Goal: Use online tool/utility: Utilize a website feature to perform a specific function

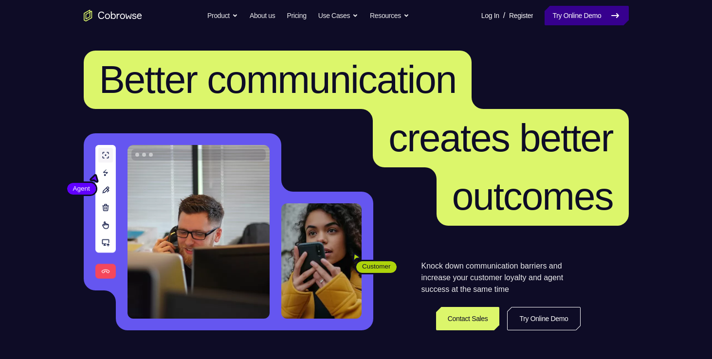
click at [565, 23] on link "Try Online Demo" at bounding box center [587, 15] width 84 height 19
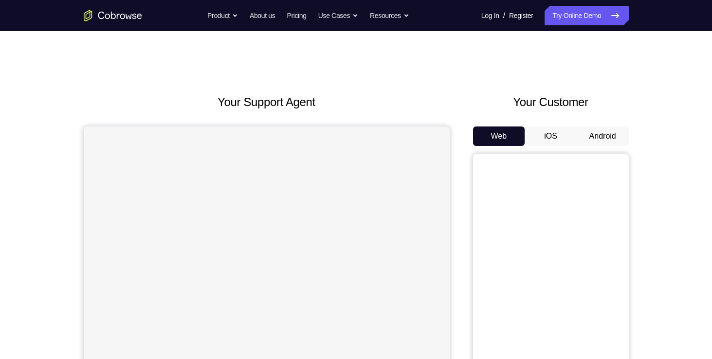
click at [589, 135] on button "Android" at bounding box center [603, 136] width 52 height 19
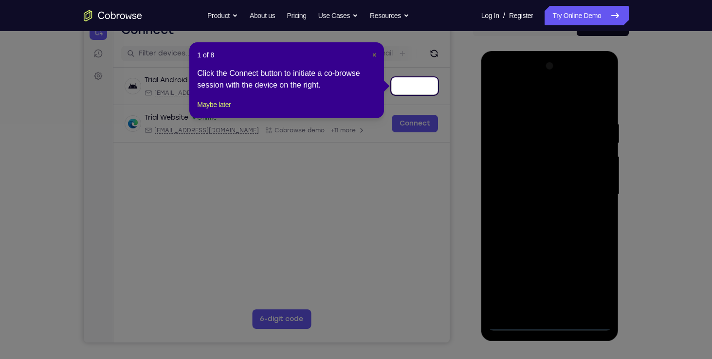
click at [374, 51] on span "×" at bounding box center [374, 55] width 4 height 8
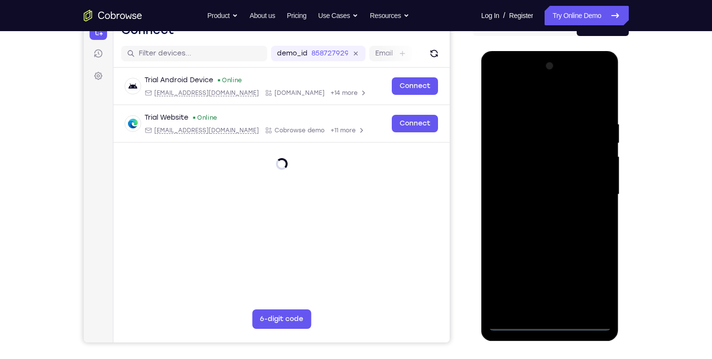
click at [550, 324] on div at bounding box center [550, 194] width 123 height 273
click at [592, 284] on div at bounding box center [550, 194] width 123 height 273
click at [503, 74] on div at bounding box center [550, 194] width 123 height 273
click at [590, 193] on div at bounding box center [550, 194] width 123 height 273
click at [537, 210] on div at bounding box center [550, 194] width 123 height 273
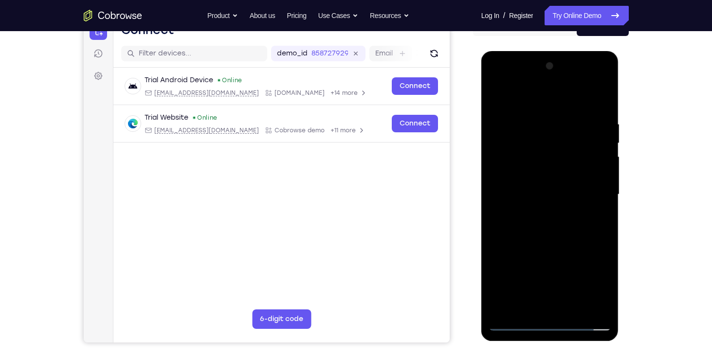
click at [542, 177] on div at bounding box center [550, 194] width 123 height 273
click at [538, 189] on div at bounding box center [550, 194] width 123 height 273
click at [598, 178] on div at bounding box center [550, 194] width 123 height 273
drag, startPoint x: 544, startPoint y: 106, endPoint x: 550, endPoint y: 74, distance: 31.7
click at [550, 74] on div at bounding box center [550, 194] width 123 height 273
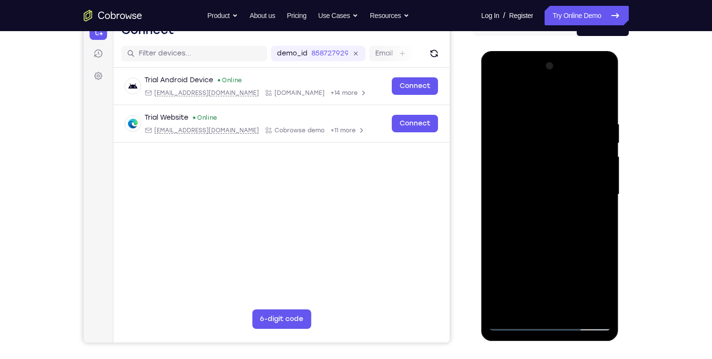
click at [556, 171] on div at bounding box center [550, 194] width 123 height 273
click at [537, 117] on div at bounding box center [550, 194] width 123 height 273
click at [589, 310] on div at bounding box center [550, 194] width 123 height 273
click at [596, 260] on div at bounding box center [550, 194] width 123 height 273
click at [589, 305] on div at bounding box center [550, 194] width 123 height 273
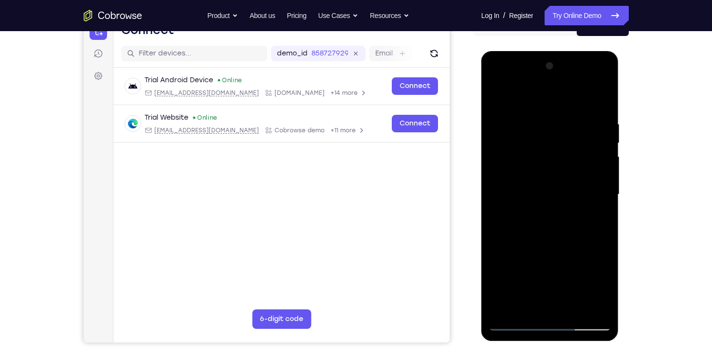
click at [600, 247] on div at bounding box center [550, 194] width 123 height 273
click at [600, 243] on div at bounding box center [550, 194] width 123 height 273
click at [600, 220] on div at bounding box center [550, 194] width 123 height 273
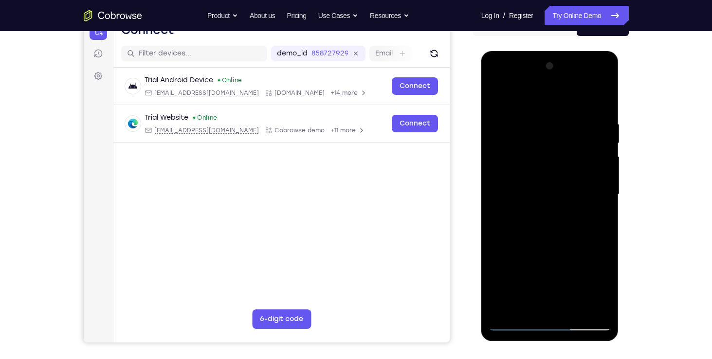
click at [600, 220] on div at bounding box center [550, 194] width 123 height 273
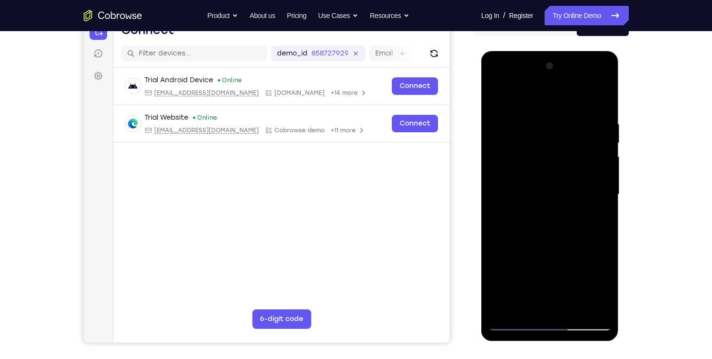
click at [600, 203] on div at bounding box center [550, 194] width 123 height 273
click at [491, 219] on div at bounding box center [550, 194] width 123 height 273
click at [587, 306] on div at bounding box center [550, 194] width 123 height 273
click at [596, 225] on div at bounding box center [550, 194] width 123 height 273
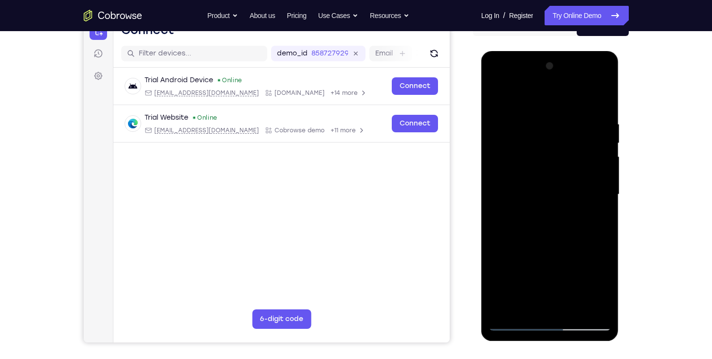
click at [596, 218] on div at bounding box center [550, 194] width 123 height 273
click at [591, 219] on div at bounding box center [550, 194] width 123 height 273
click at [588, 305] on div at bounding box center [550, 194] width 123 height 273
click at [602, 229] on div at bounding box center [550, 194] width 123 height 273
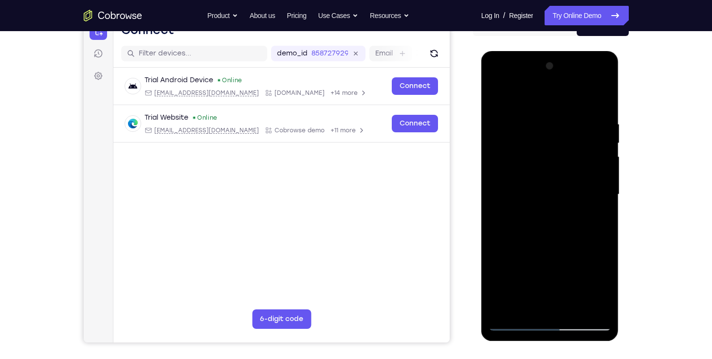
click at [602, 218] on div at bounding box center [550, 194] width 123 height 273
click at [505, 228] on div at bounding box center [550, 194] width 123 height 273
click at [602, 217] on div at bounding box center [550, 194] width 123 height 273
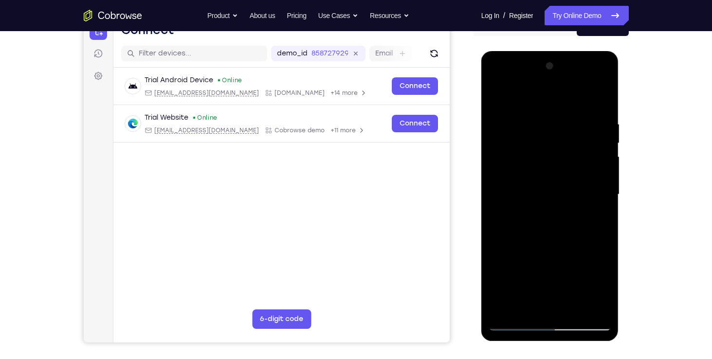
click at [602, 213] on div at bounding box center [550, 194] width 123 height 273
click at [499, 214] on div at bounding box center [550, 194] width 123 height 273
click at [587, 207] on div at bounding box center [550, 194] width 123 height 273
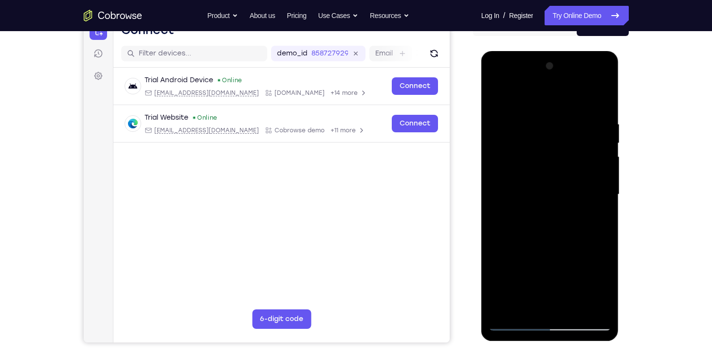
click at [538, 303] on div at bounding box center [550, 194] width 123 height 273
click at [584, 179] on div at bounding box center [550, 194] width 123 height 273
click at [544, 302] on div at bounding box center [550, 194] width 123 height 273
click at [587, 286] on div at bounding box center [550, 194] width 123 height 273
click at [502, 275] on div at bounding box center [550, 194] width 123 height 273
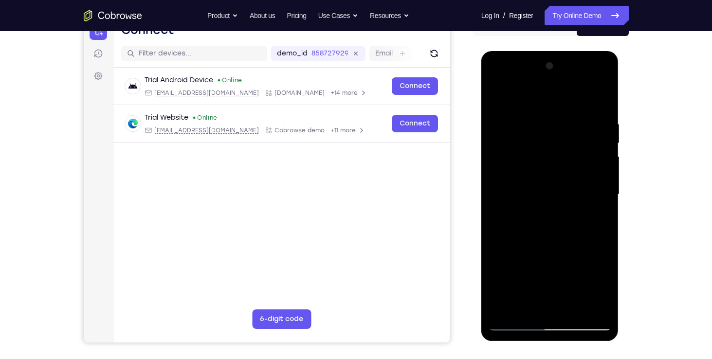
click at [513, 273] on div at bounding box center [550, 194] width 123 height 273
click at [563, 271] on div at bounding box center [550, 194] width 123 height 273
click at [557, 255] on div at bounding box center [550, 194] width 123 height 273
click at [601, 306] on div at bounding box center [550, 194] width 123 height 273
click at [566, 210] on div at bounding box center [550, 194] width 123 height 273
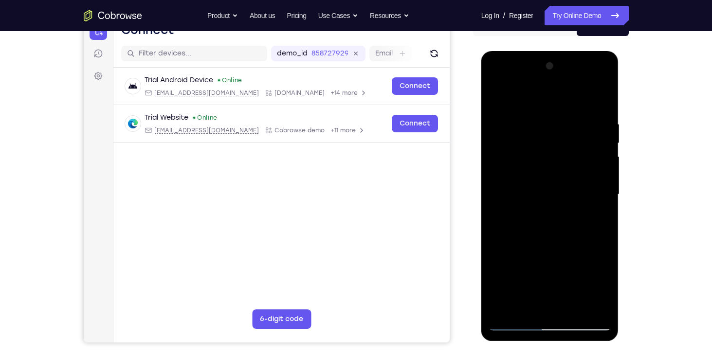
click at [568, 306] on div at bounding box center [550, 194] width 123 height 273
click at [598, 304] on div at bounding box center [550, 194] width 123 height 273
click at [583, 225] on div at bounding box center [550, 194] width 123 height 273
click at [605, 197] on div at bounding box center [550, 194] width 123 height 273
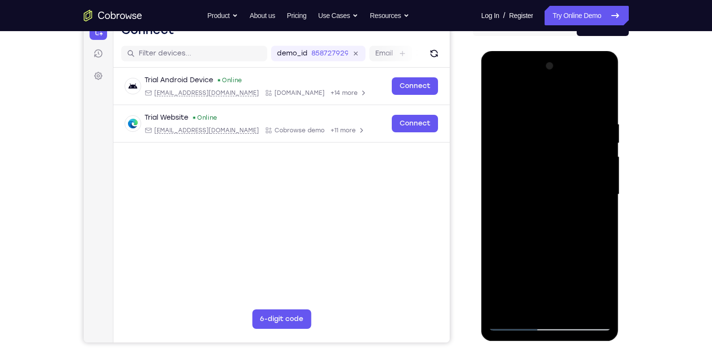
click at [605, 197] on div at bounding box center [550, 194] width 123 height 273
click at [589, 304] on div at bounding box center [550, 194] width 123 height 273
click at [596, 243] on div at bounding box center [550, 194] width 123 height 273
click at [513, 325] on div at bounding box center [550, 194] width 123 height 273
click at [574, 312] on div at bounding box center [550, 194] width 123 height 273
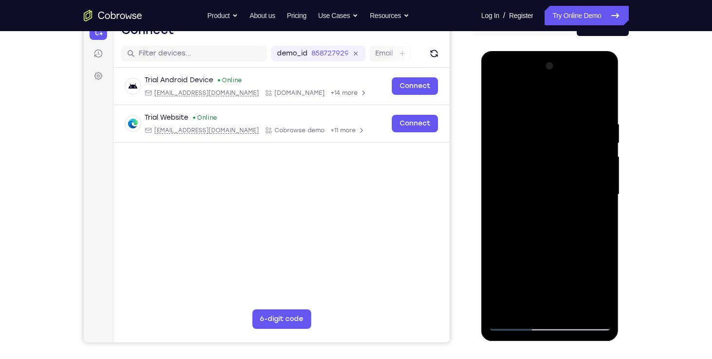
click at [544, 248] on div at bounding box center [550, 194] width 123 height 273
click at [518, 321] on div at bounding box center [550, 194] width 123 height 273
click at [602, 95] on div at bounding box center [550, 194] width 123 height 273
click at [516, 325] on div at bounding box center [550, 194] width 123 height 273
click at [568, 308] on div at bounding box center [550, 194] width 123 height 273
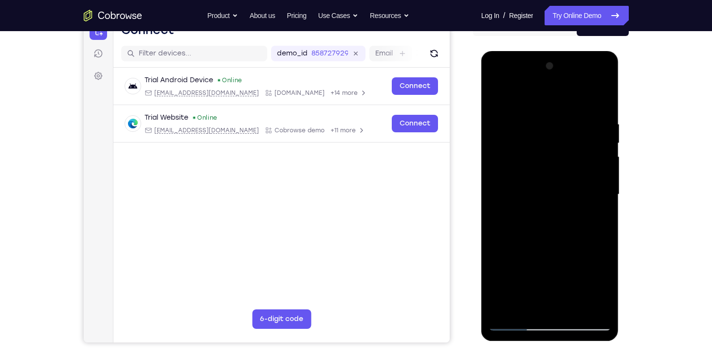
click at [500, 130] on div at bounding box center [550, 194] width 123 height 273
click at [542, 132] on div at bounding box center [550, 194] width 123 height 273
click at [526, 307] on div at bounding box center [550, 194] width 123 height 273
click at [552, 291] on div at bounding box center [550, 194] width 123 height 273
click at [564, 290] on div at bounding box center [550, 194] width 123 height 273
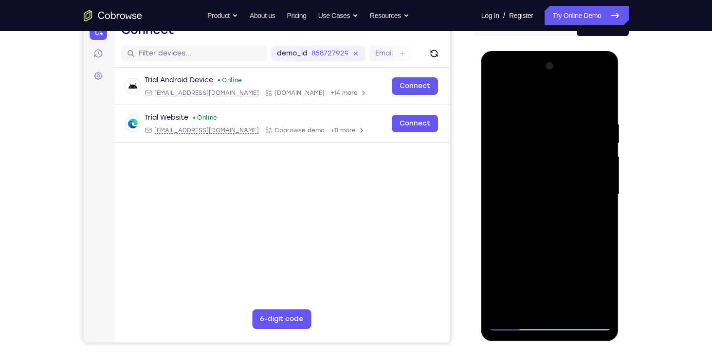
click at [604, 100] on div at bounding box center [550, 194] width 123 height 273
click at [517, 327] on div at bounding box center [550, 194] width 123 height 273
click at [571, 114] on div at bounding box center [550, 194] width 123 height 273
click at [510, 318] on div at bounding box center [550, 194] width 123 height 273
click at [511, 323] on div at bounding box center [550, 194] width 123 height 273
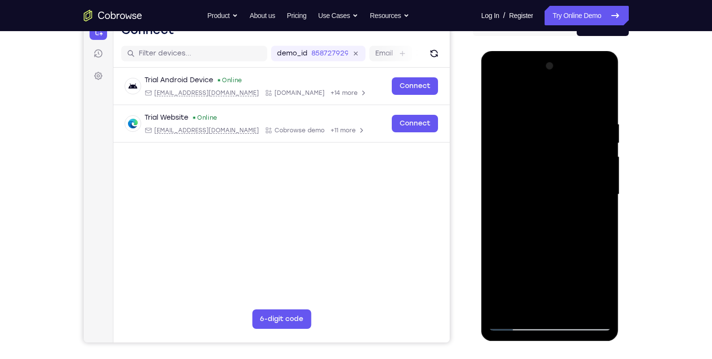
click at [514, 325] on div at bounding box center [550, 194] width 123 height 273
click at [556, 171] on div at bounding box center [550, 194] width 123 height 273
click at [534, 117] on div at bounding box center [550, 194] width 123 height 273
click at [599, 178] on div at bounding box center [550, 194] width 123 height 273
click at [588, 307] on div at bounding box center [550, 194] width 123 height 273
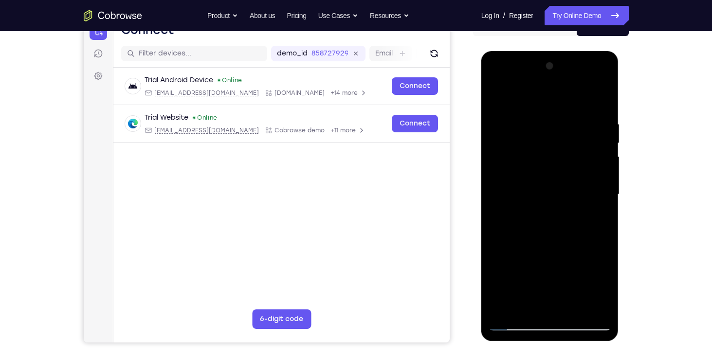
click at [597, 183] on div at bounding box center [550, 194] width 123 height 273
click at [590, 226] on div at bounding box center [550, 194] width 123 height 273
click at [592, 220] on div at bounding box center [550, 194] width 123 height 273
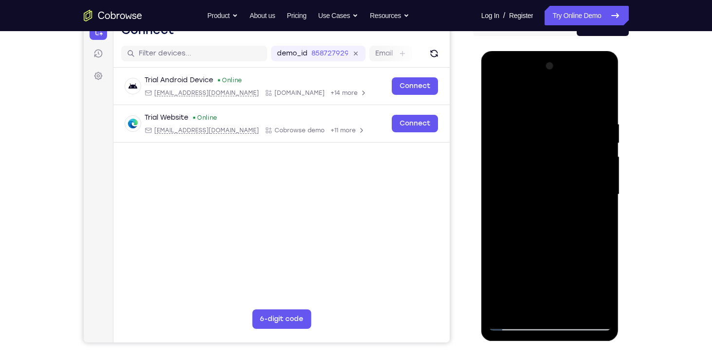
click at [590, 307] on div at bounding box center [550, 194] width 123 height 273
click at [594, 258] on div at bounding box center [550, 194] width 123 height 273
click at [597, 245] on div at bounding box center [550, 194] width 123 height 273
click at [597, 238] on div at bounding box center [550, 194] width 123 height 273
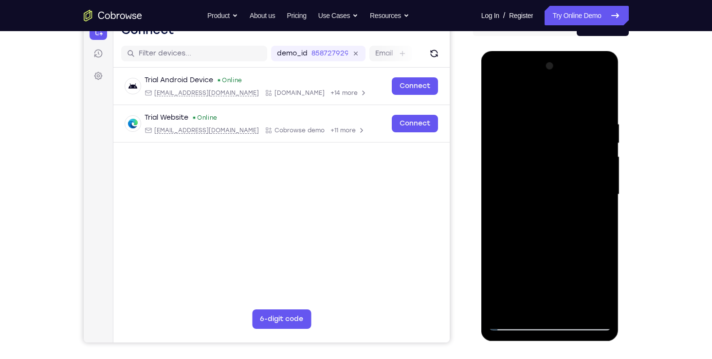
click at [591, 304] on div at bounding box center [550, 194] width 123 height 273
click at [598, 240] on div at bounding box center [550, 194] width 123 height 273
click at [598, 231] on div at bounding box center [550, 194] width 123 height 273
click at [500, 230] on div at bounding box center [550, 194] width 123 height 273
click at [596, 195] on div at bounding box center [550, 194] width 123 height 273
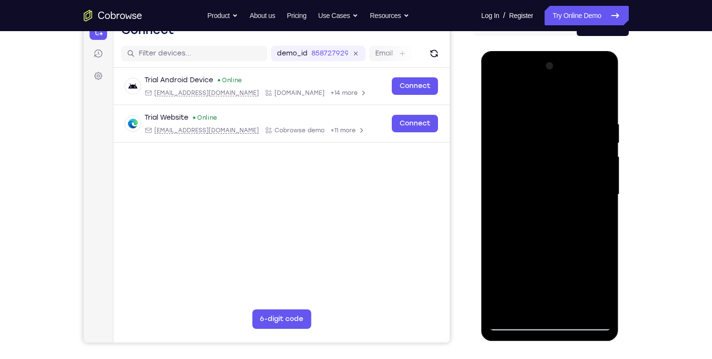
click at [596, 195] on div at bounding box center [550, 194] width 123 height 273
click at [519, 327] on div at bounding box center [550, 194] width 123 height 273
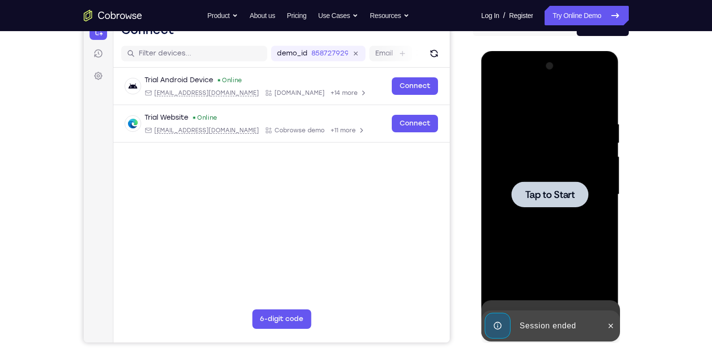
click at [514, 312] on div at bounding box center [550, 194] width 123 height 273
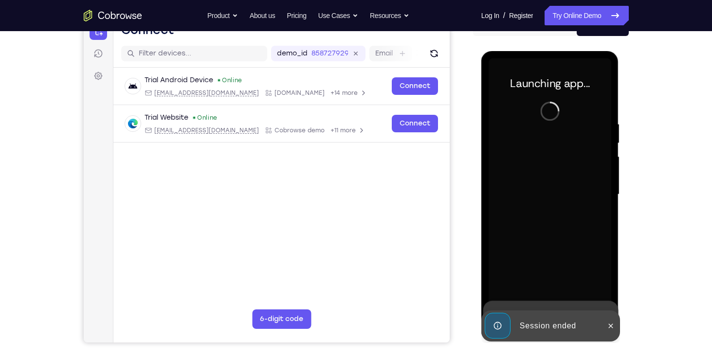
click at [645, 204] on div "Your Support Agent Your Customer Web iOS Android Next Steps We’d be happy to gi…" at bounding box center [356, 242] width 623 height 642
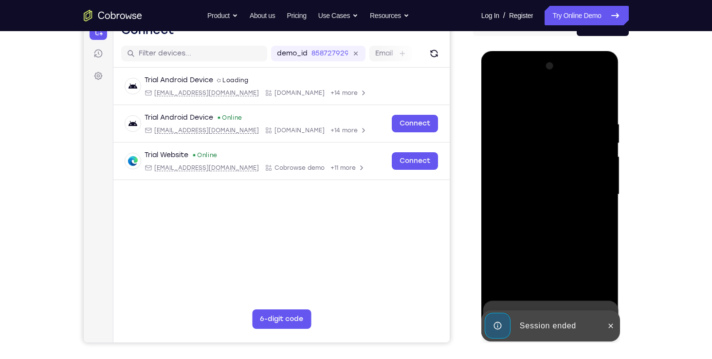
click at [655, 110] on div "Your Support Agent Your Customer Web iOS Android Next Steps We’d be happy to gi…" at bounding box center [356, 242] width 623 height 642
